Goal: Transaction & Acquisition: Obtain resource

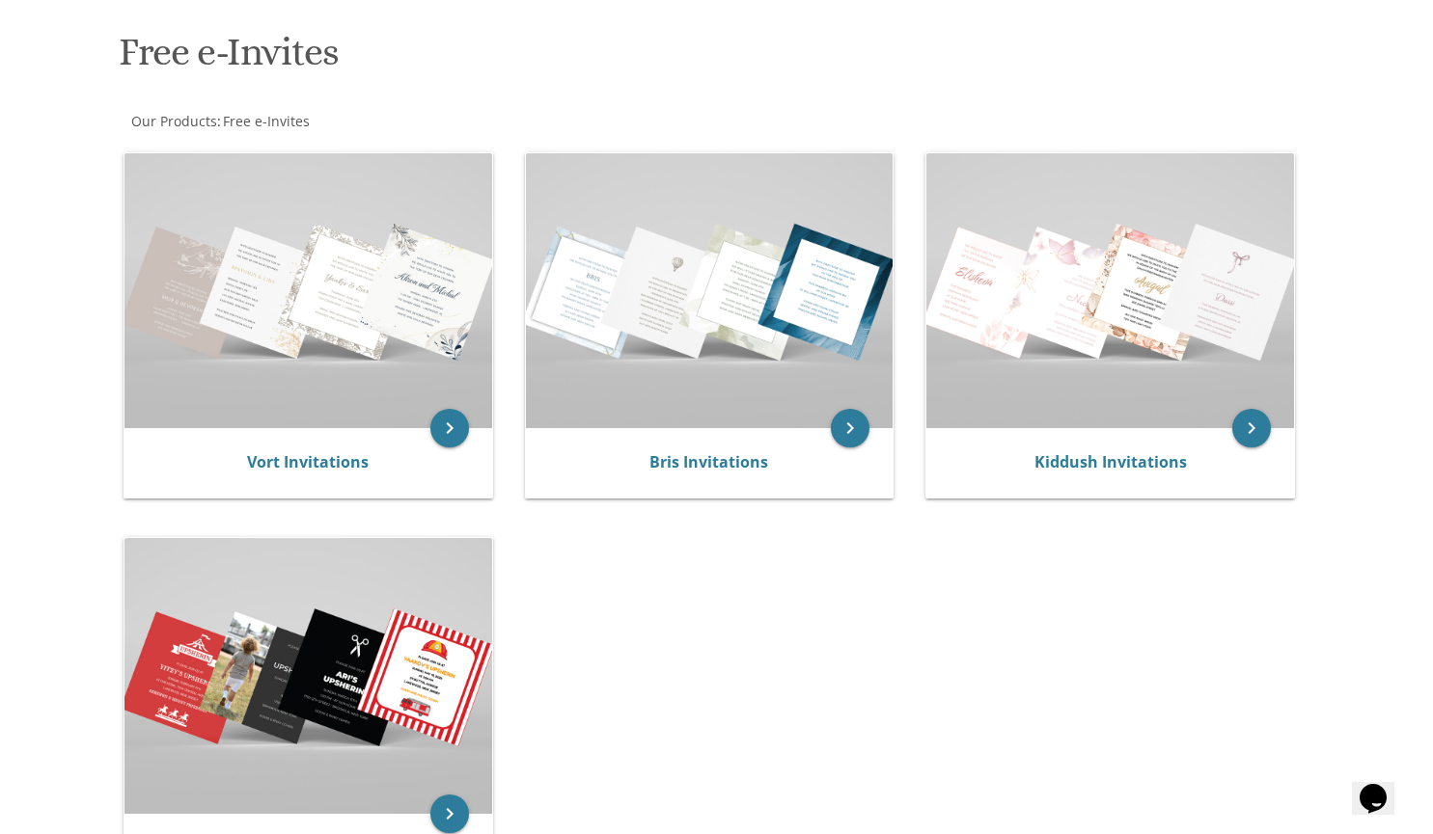
scroll to position [277, 0]
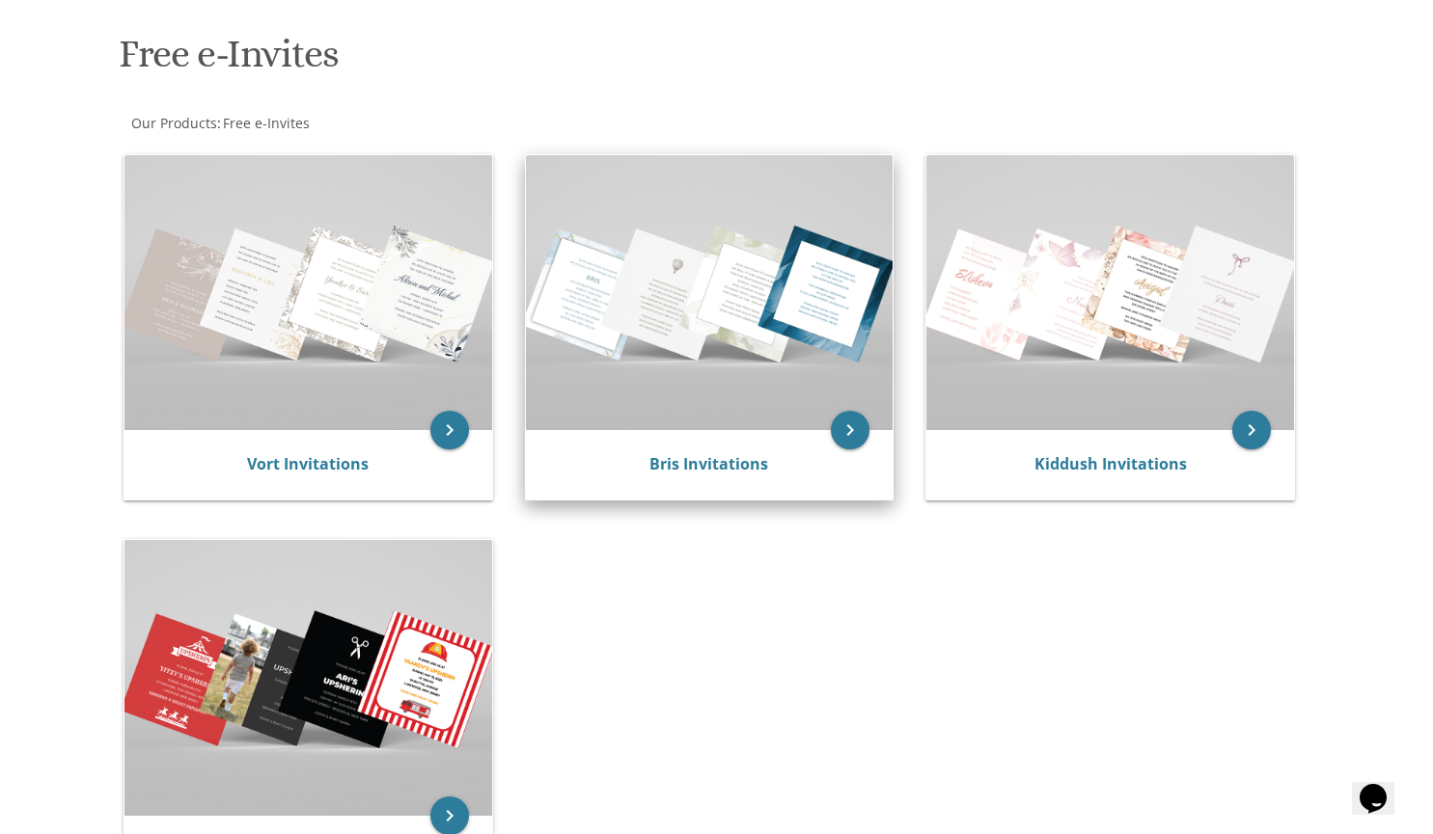
click at [679, 315] on img at bounding box center [710, 292] width 368 height 275
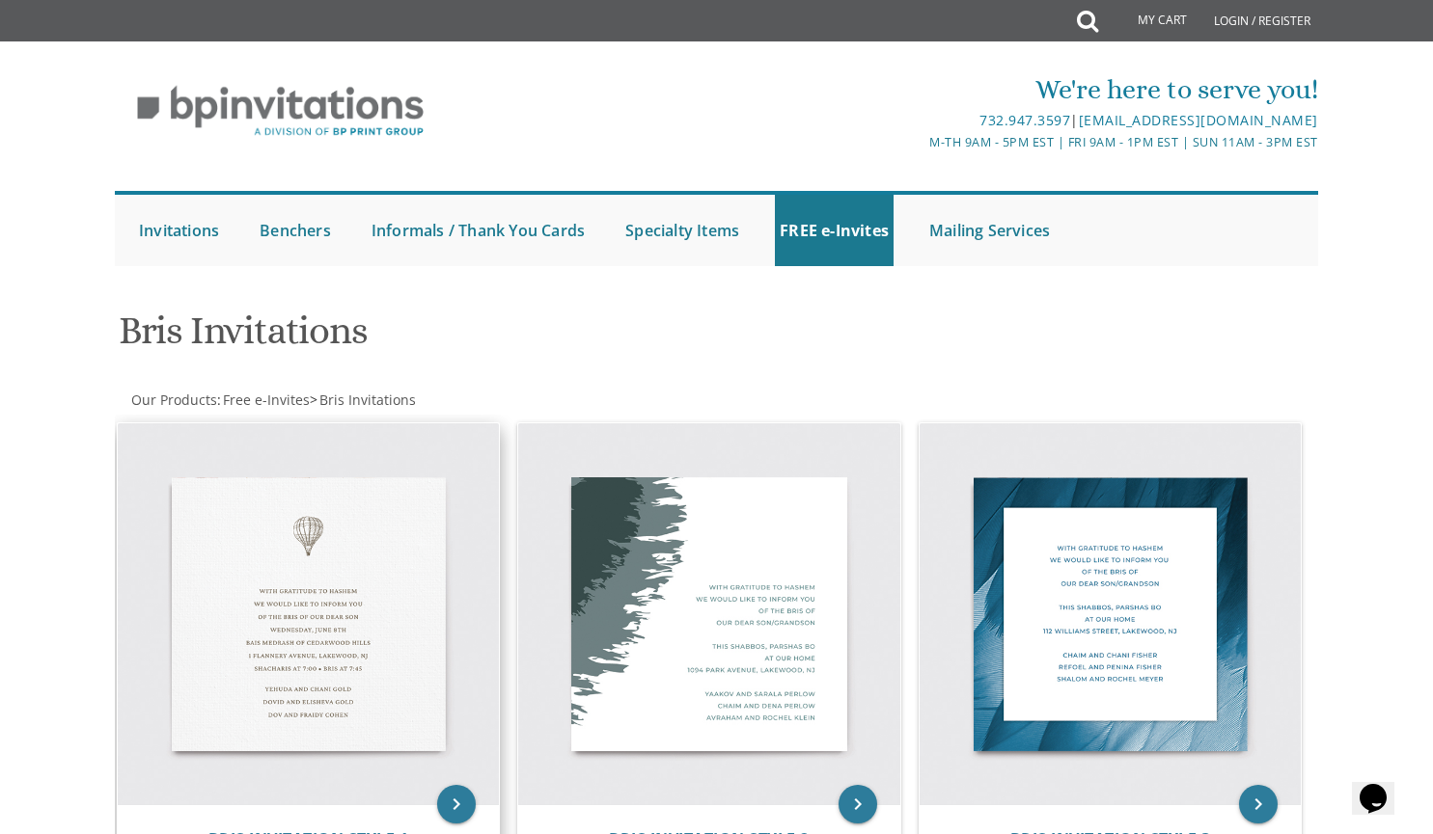
click at [312, 576] on img at bounding box center [309, 615] width 382 height 382
